Goal: Find specific fact: Find specific fact

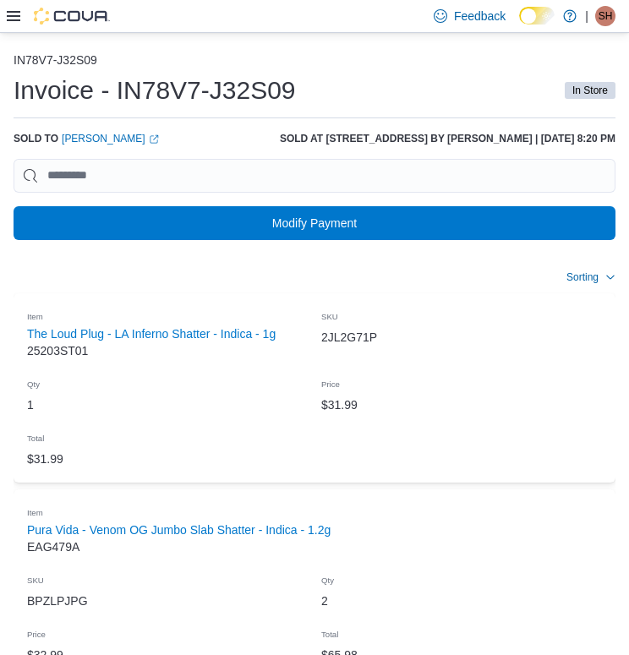
scroll to position [1, 0]
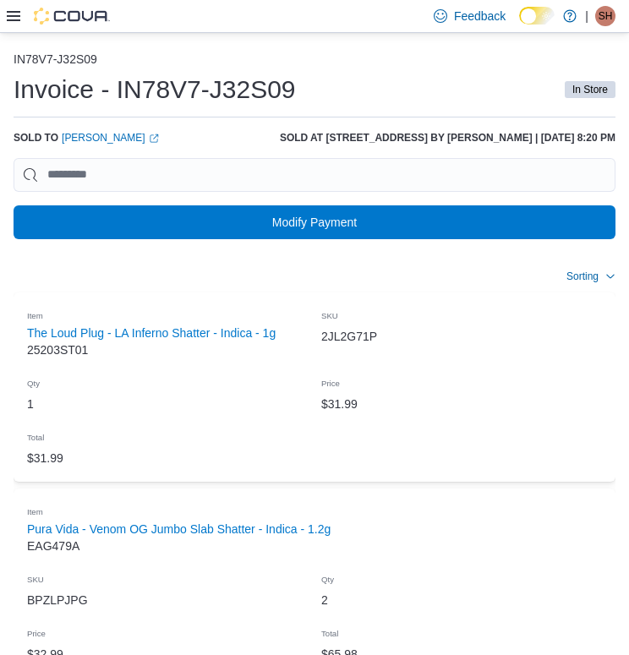
click at [123, 89] on h1 "Invoice - IN78V7-J32S09" at bounding box center [155, 90] width 282 height 34
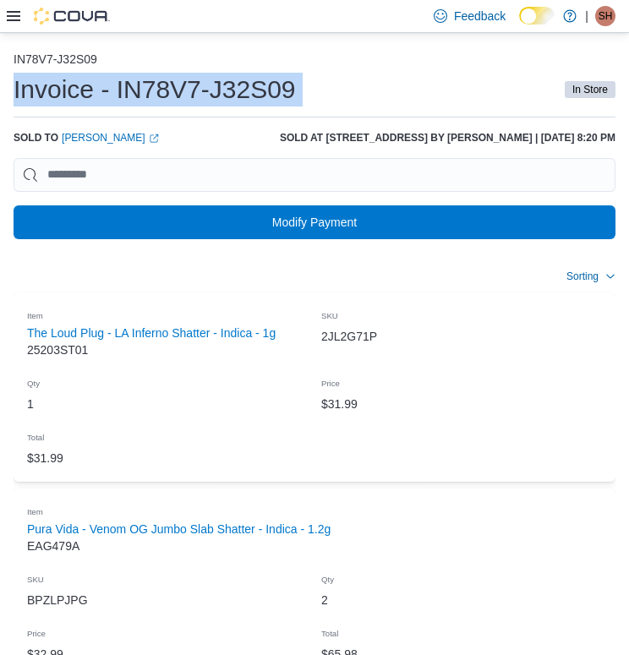
click at [123, 89] on h1 "Invoice - IN78V7-J32S09" at bounding box center [155, 90] width 282 height 34
click at [145, 95] on h1 "Invoice - IN78V7-J32S09" at bounding box center [155, 90] width 282 height 34
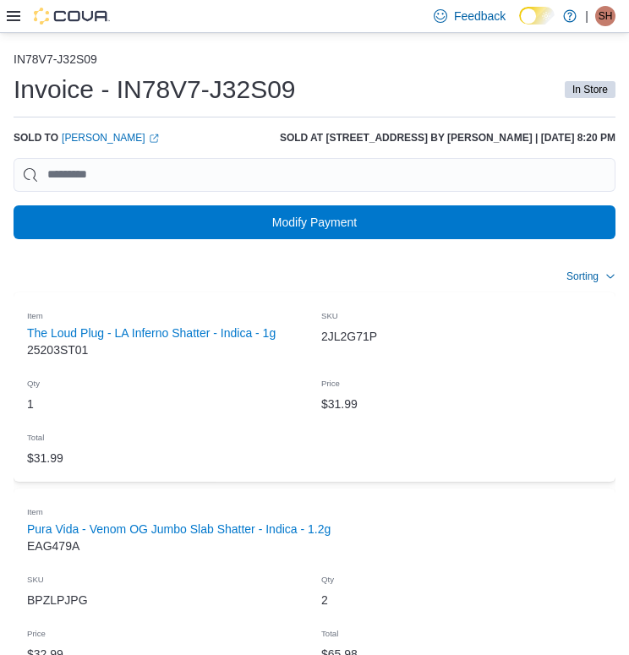
click at [300, 95] on div "Invoice - IN78V7-J32S09 In Store" at bounding box center [315, 90] width 602 height 34
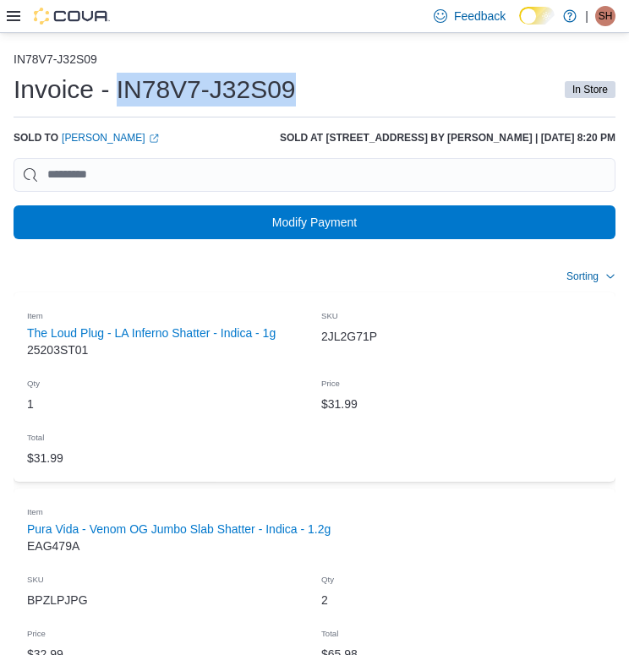
drag, startPoint x: 297, startPoint y: 95, endPoint x: 116, endPoint y: 101, distance: 180.9
click at [116, 101] on h1 "Invoice - IN78V7-J32S09" at bounding box center [155, 90] width 282 height 34
copy h1 "IN78V7-J32S09"
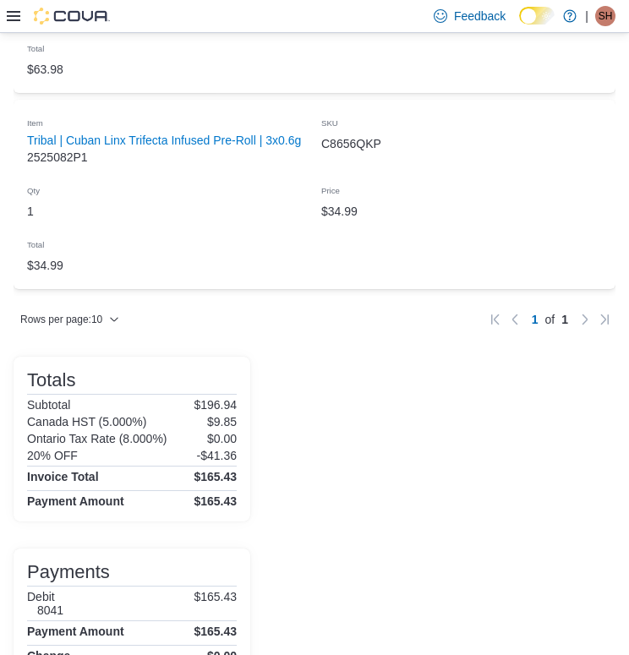
scroll to position [813, 0]
